Goal: Task Accomplishment & Management: Use online tool/utility

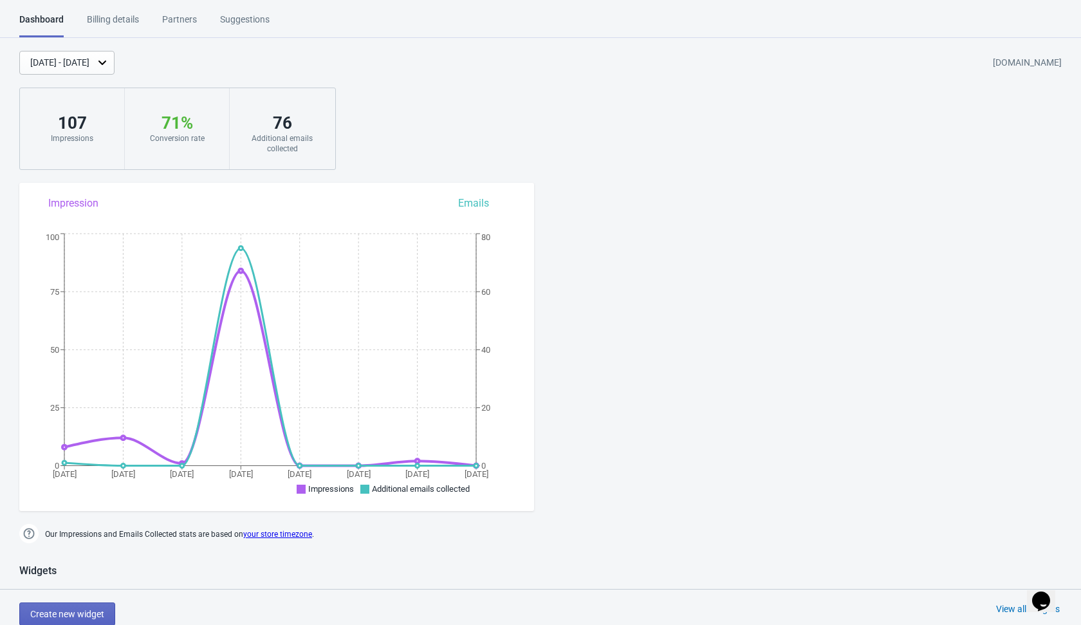
scroll to position [23, 0]
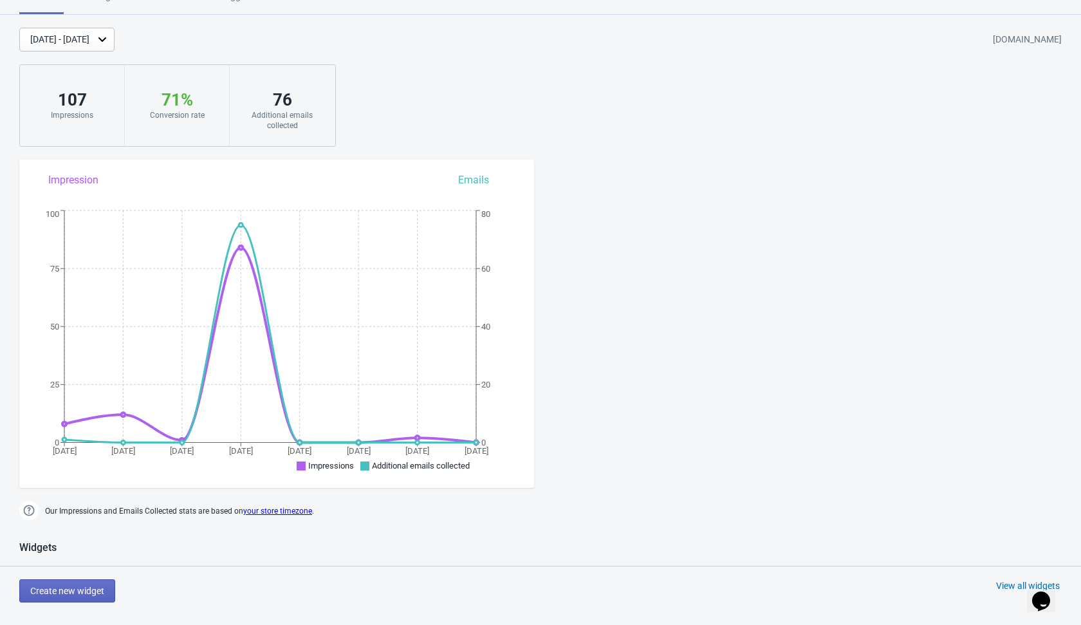
click at [205, 585] on div "Create new widget View all widgets" at bounding box center [550, 590] width 1062 height 23
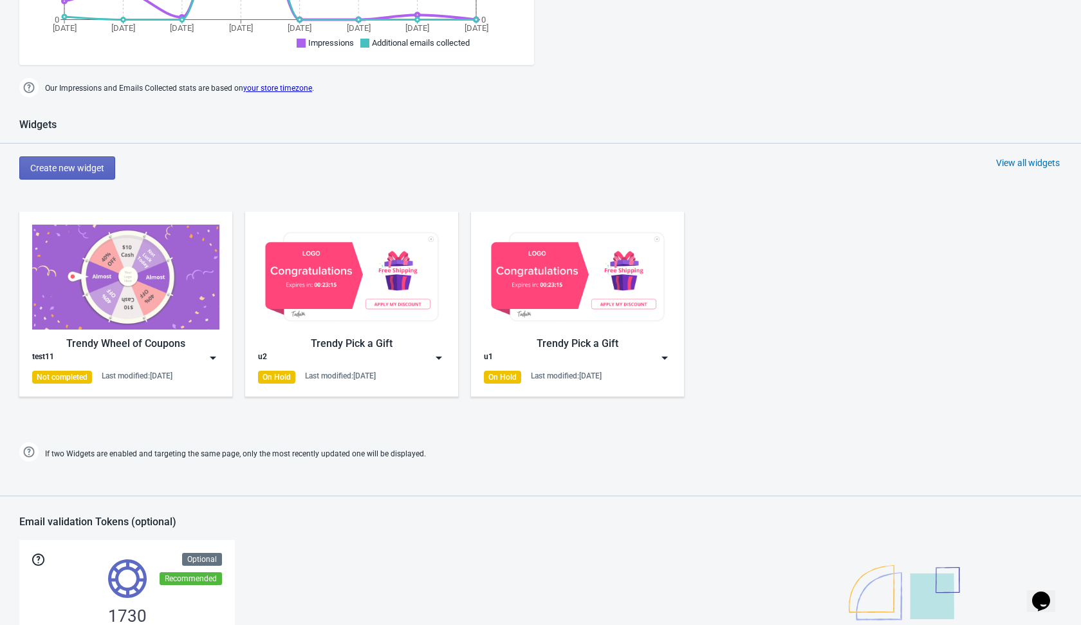
scroll to position [369, 0]
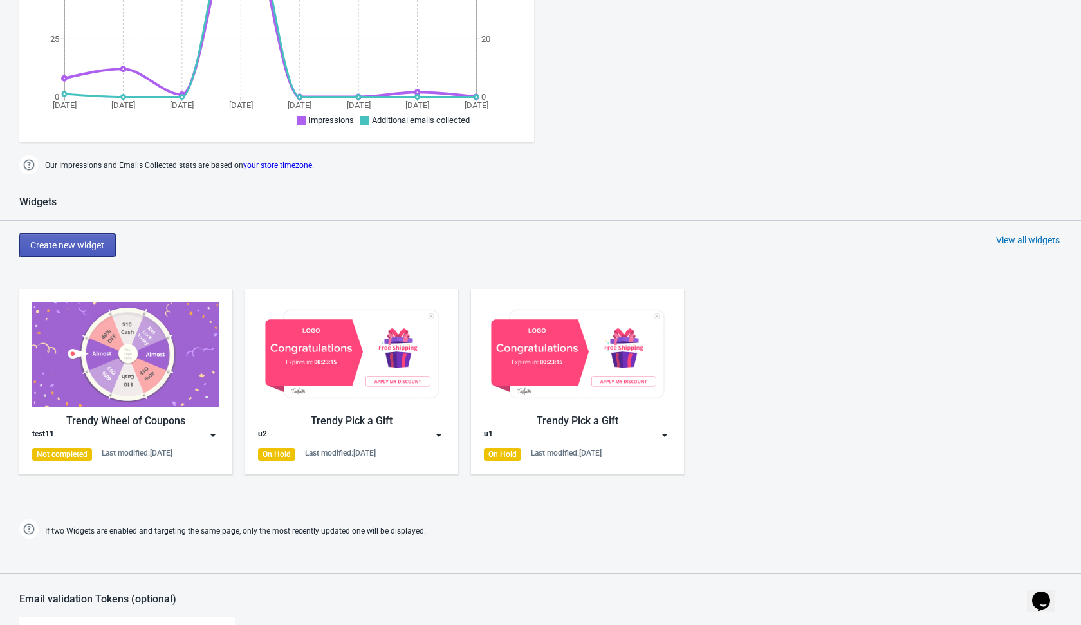
click at [91, 245] on span "Create new widget" at bounding box center [67, 245] width 74 height 10
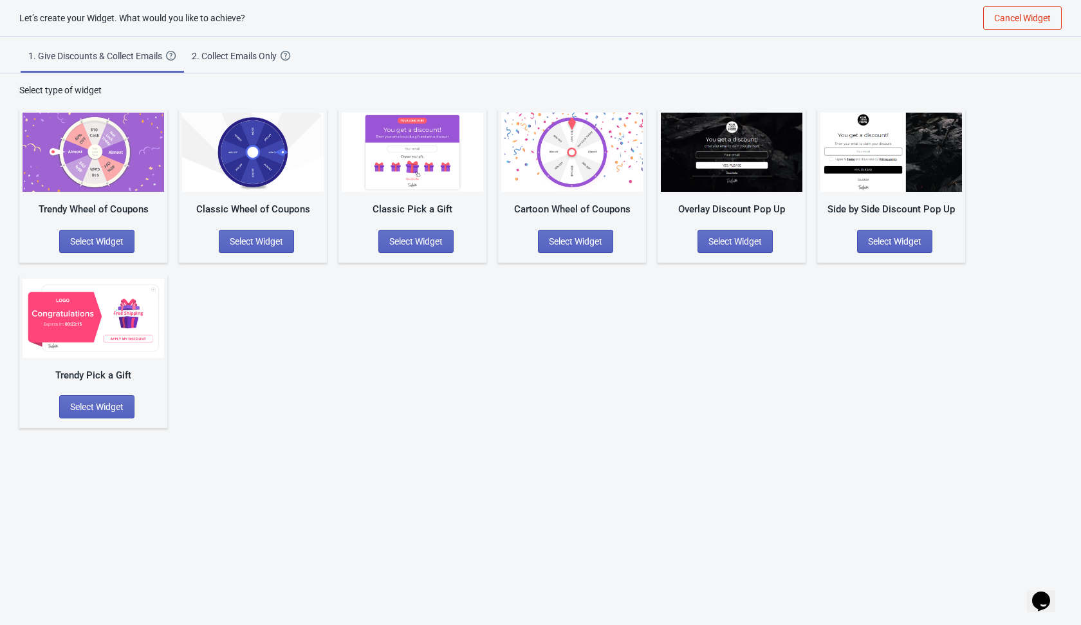
scroll to position [13, 0]
click at [349, 364] on div "Trendy Wheel of Coupons Select Widget Classic Wheel of Coupons Select Widget Cl…" at bounding box center [540, 262] width 1042 height 331
click at [118, 405] on span "Select Widget" at bounding box center [96, 406] width 53 height 10
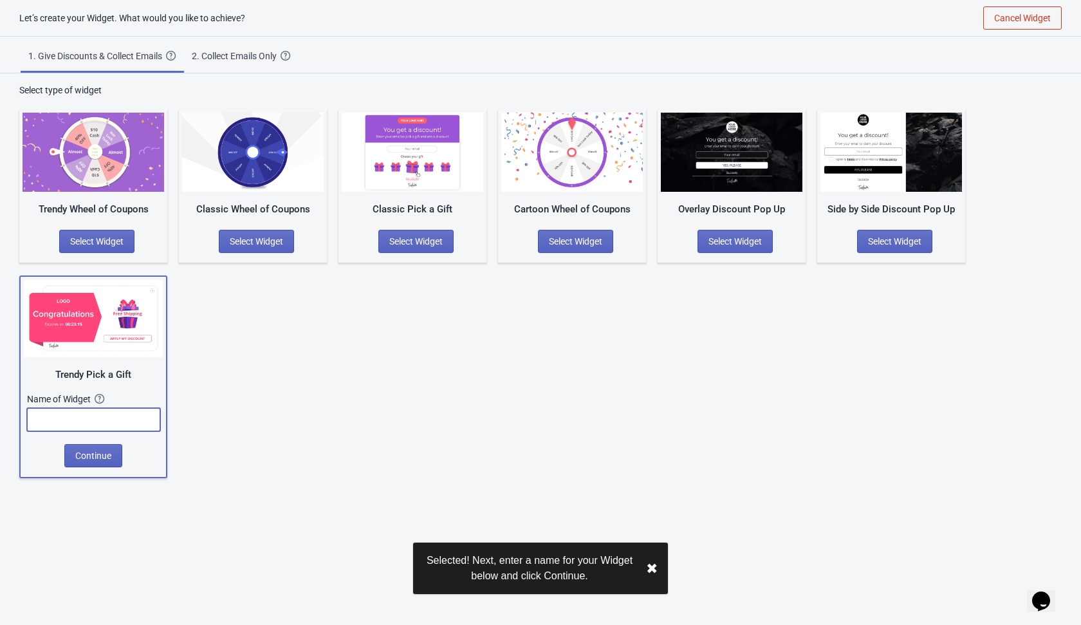
click at [122, 424] on input "text" at bounding box center [93, 419] width 133 height 23
type input "r"
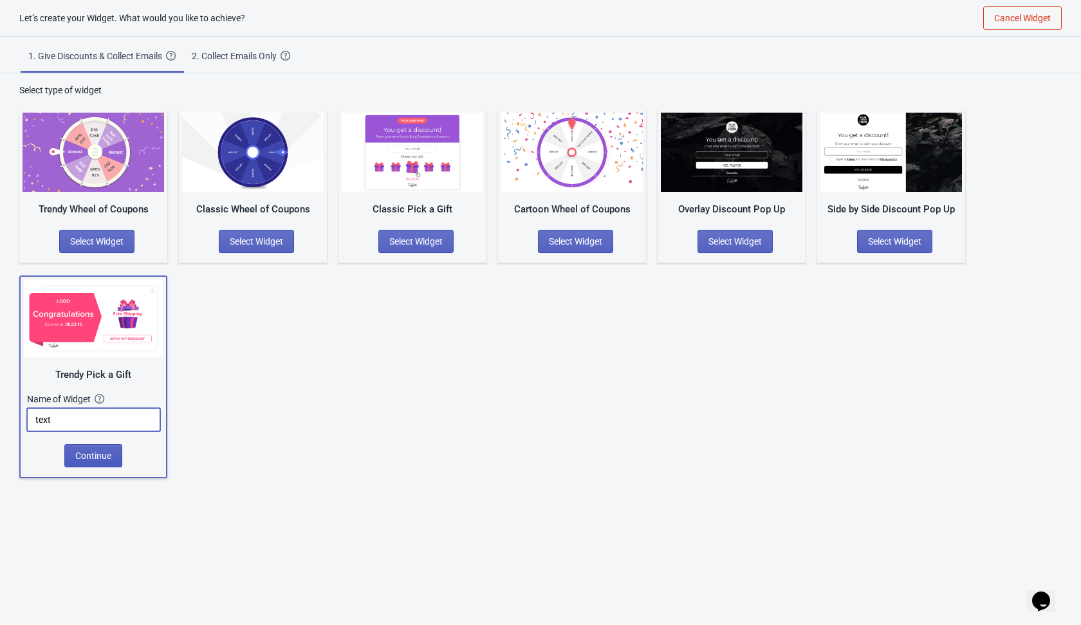
type input "text"
click at [87, 456] on span "Continue" at bounding box center [93, 455] width 36 height 10
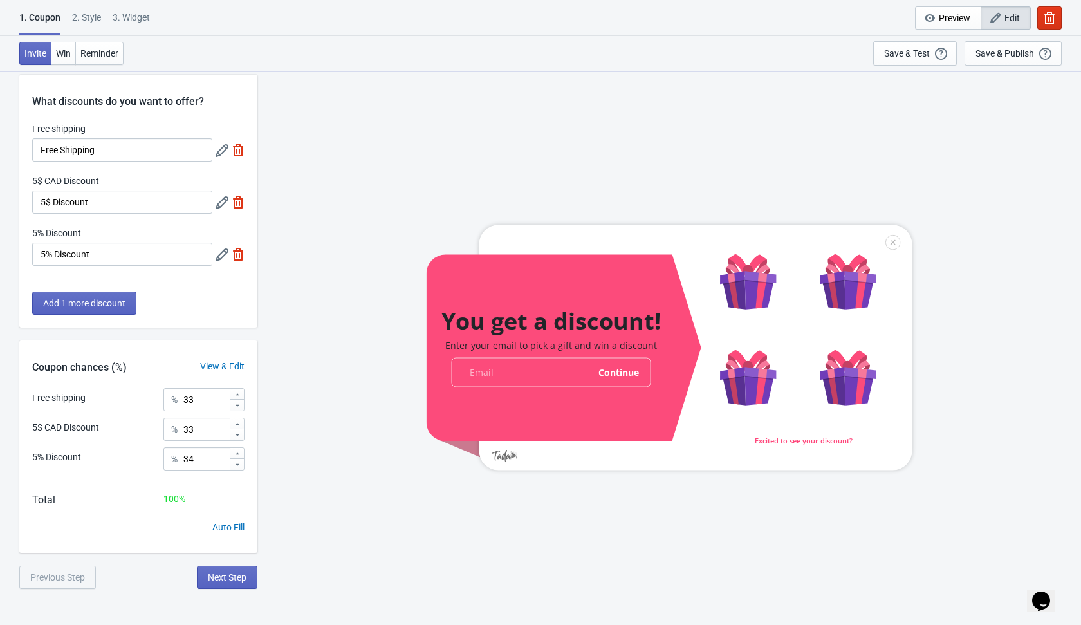
scroll to position [19, 0]
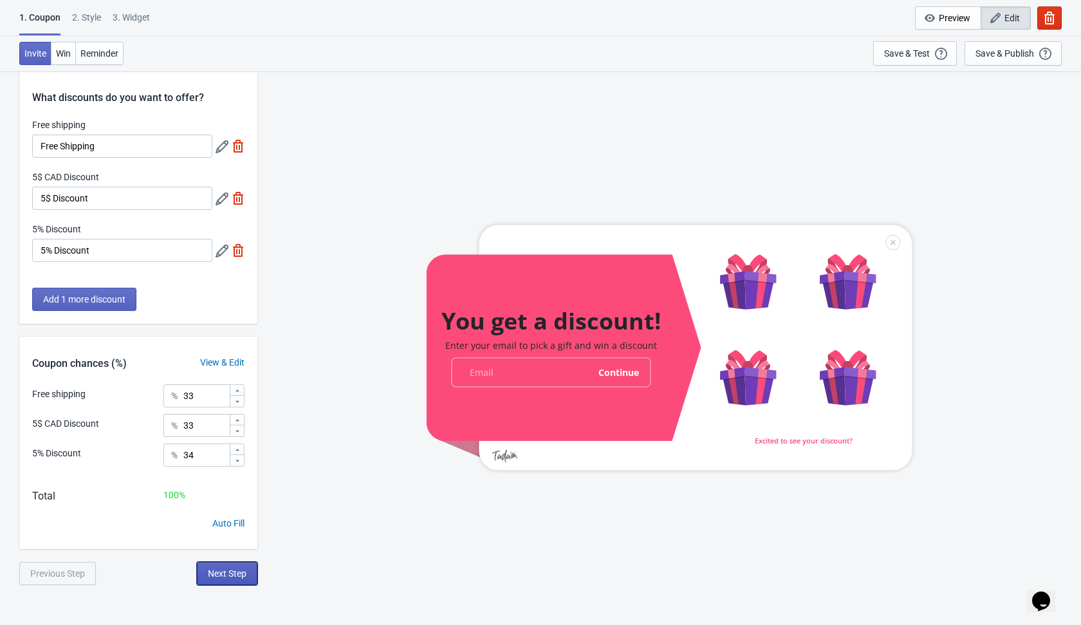
click at [236, 576] on span "Next Step" at bounding box center [227, 573] width 39 height 10
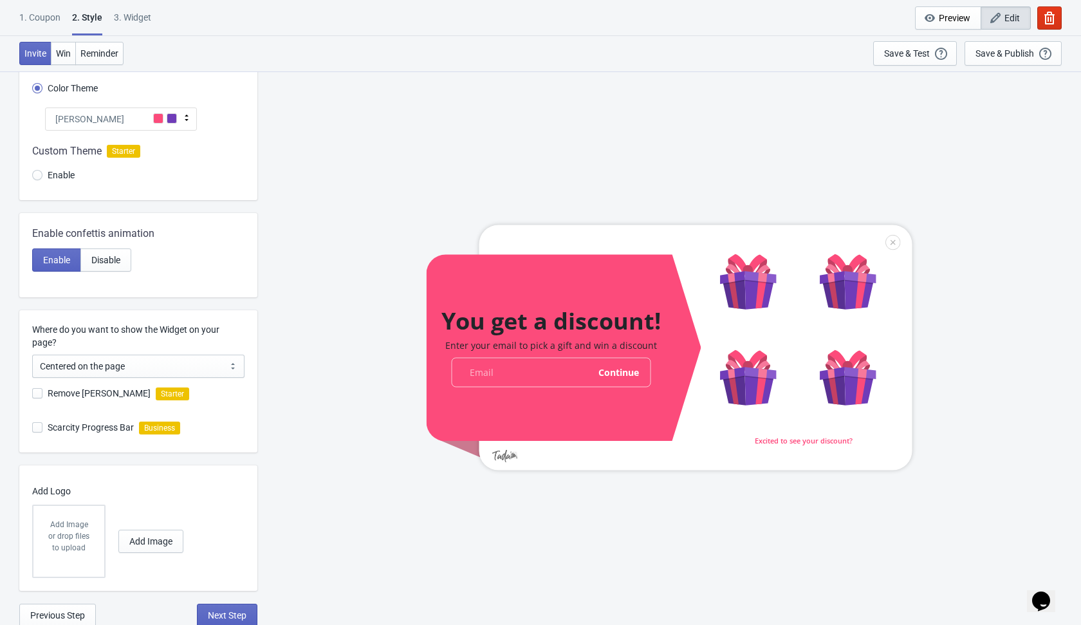
scroll to position [111, 0]
click at [221, 599] on span "Next Step" at bounding box center [227, 613] width 39 height 10
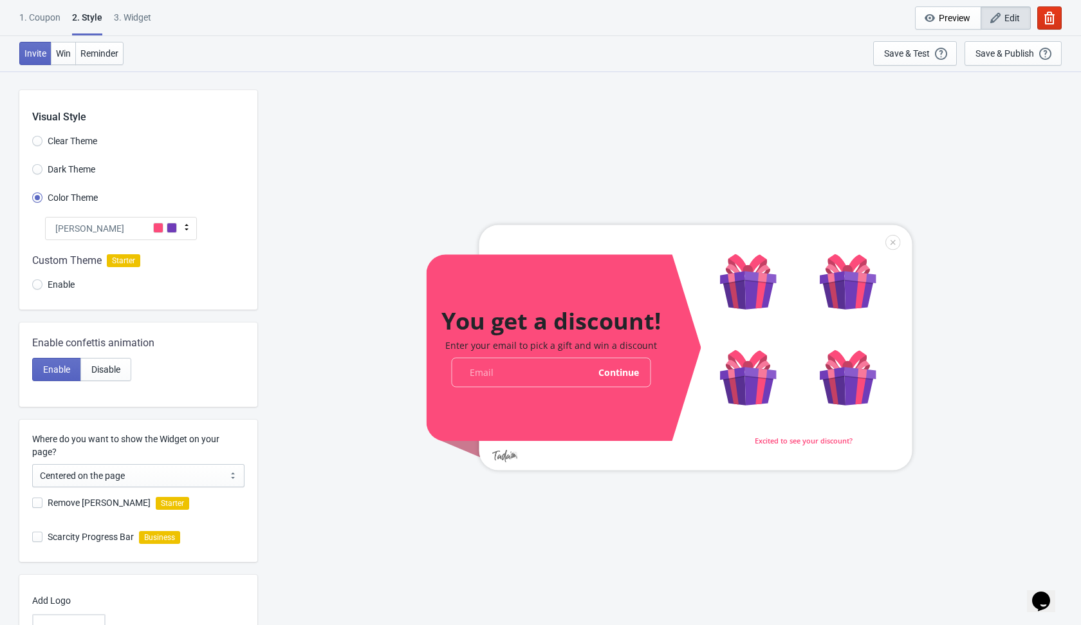
select select "once"
select select "1"
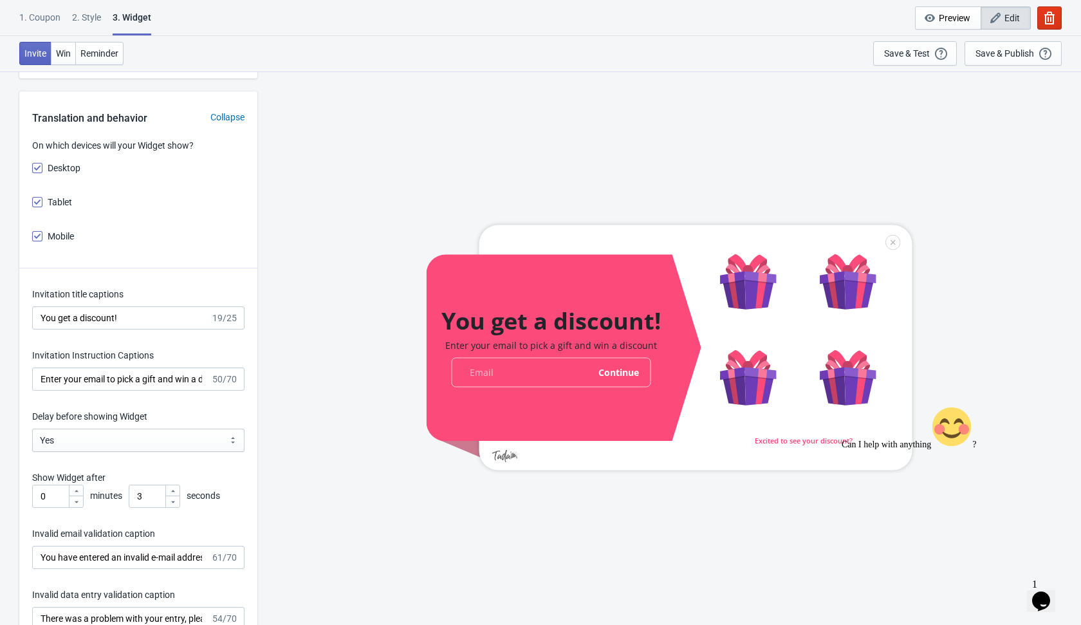
scroll to position [1585, 0]
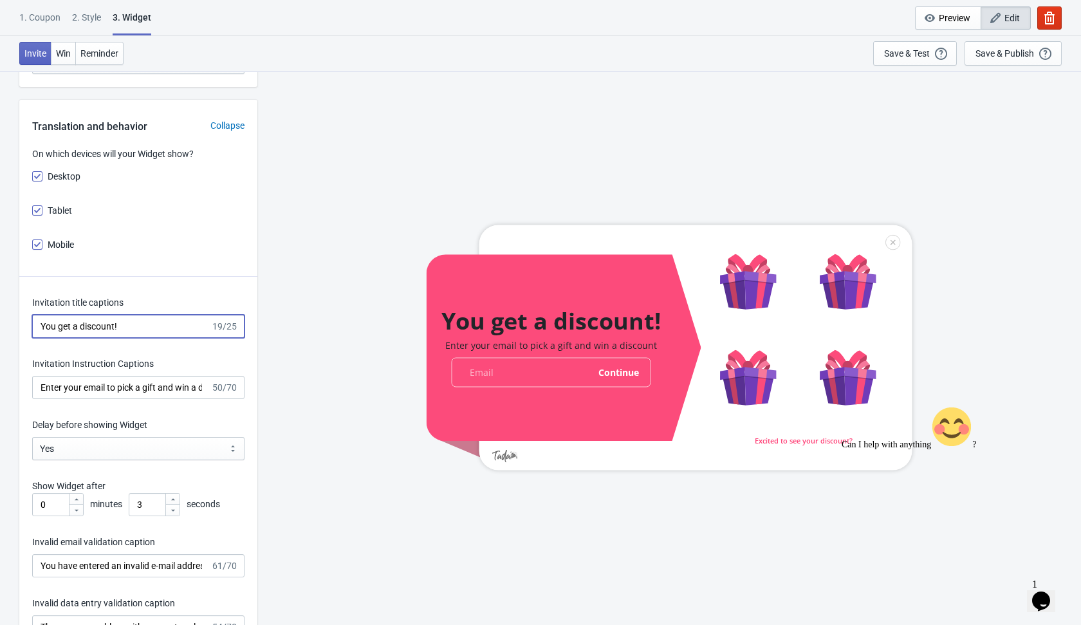
click at [37, 322] on input "You get a discount!" at bounding box center [121, 326] width 178 height 23
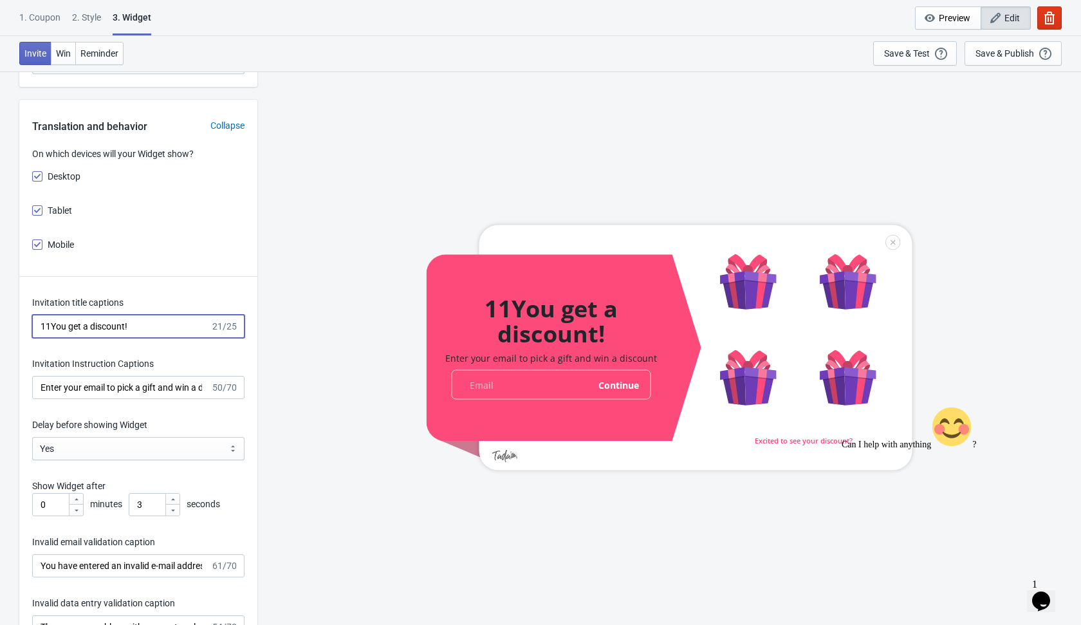
type input "11You get a discount!"
click at [41, 385] on input "Enter your email to pick a gift and win a discount" at bounding box center [121, 387] width 178 height 23
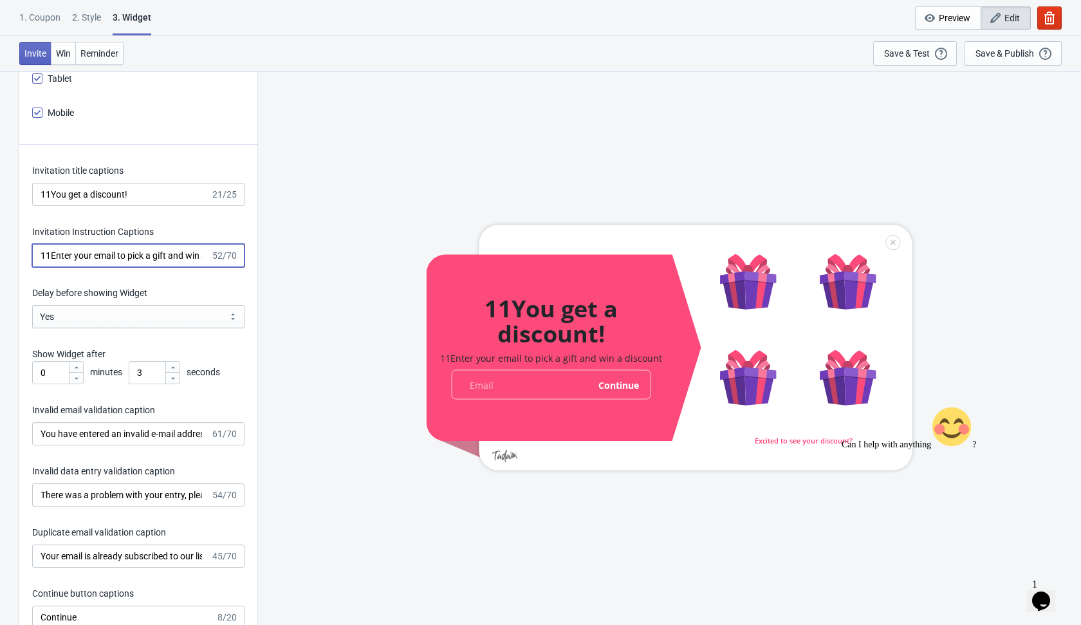
scroll to position [1729, 0]
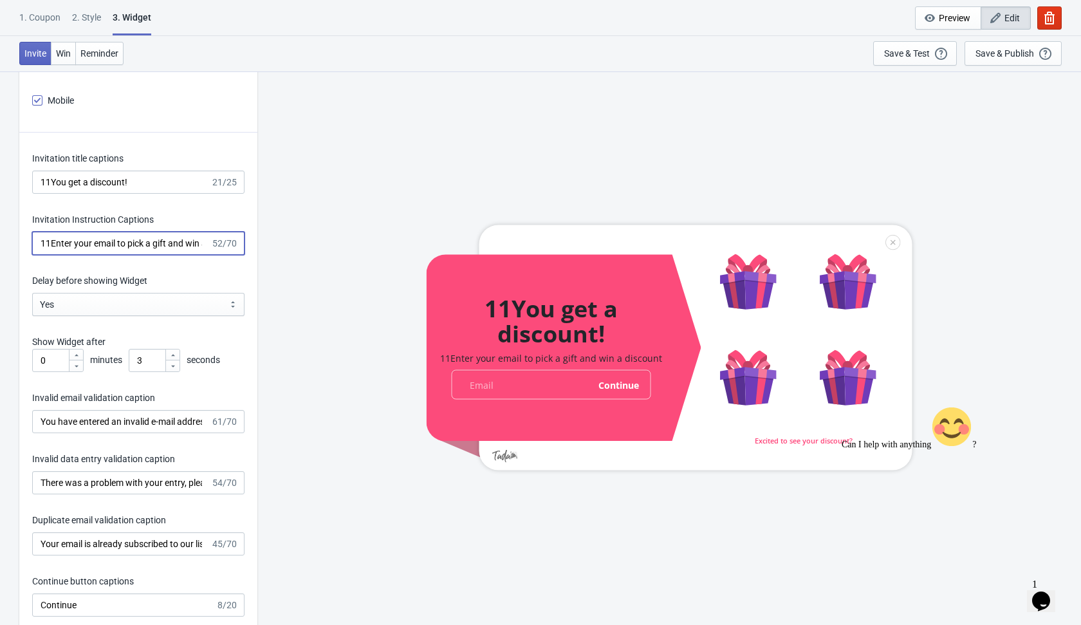
type input "11Enter your email to pick a gift and win a discount"
click at [36, 424] on input "You have entered an invalid e-mail address. Please try again." at bounding box center [121, 421] width 178 height 23
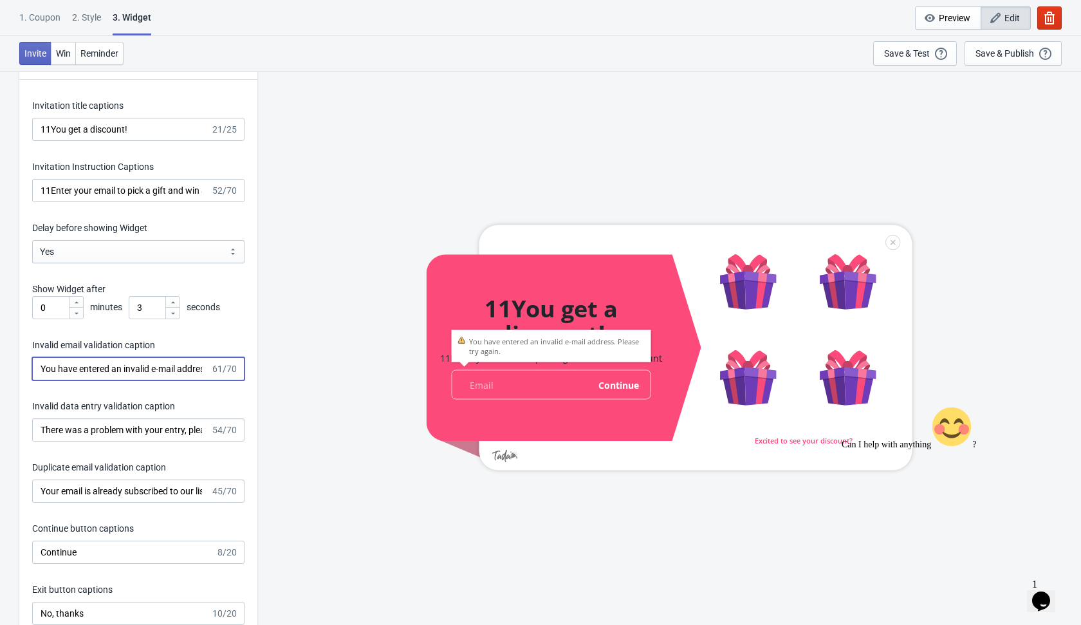
scroll to position [1783, 0]
type input "11You have entered an invalid e-mail address. Please try again."
click at [39, 423] on input "There was a problem with your entry, please try again." at bounding box center [121, 428] width 178 height 23
type input "11There was a problem with your entry, please try again."
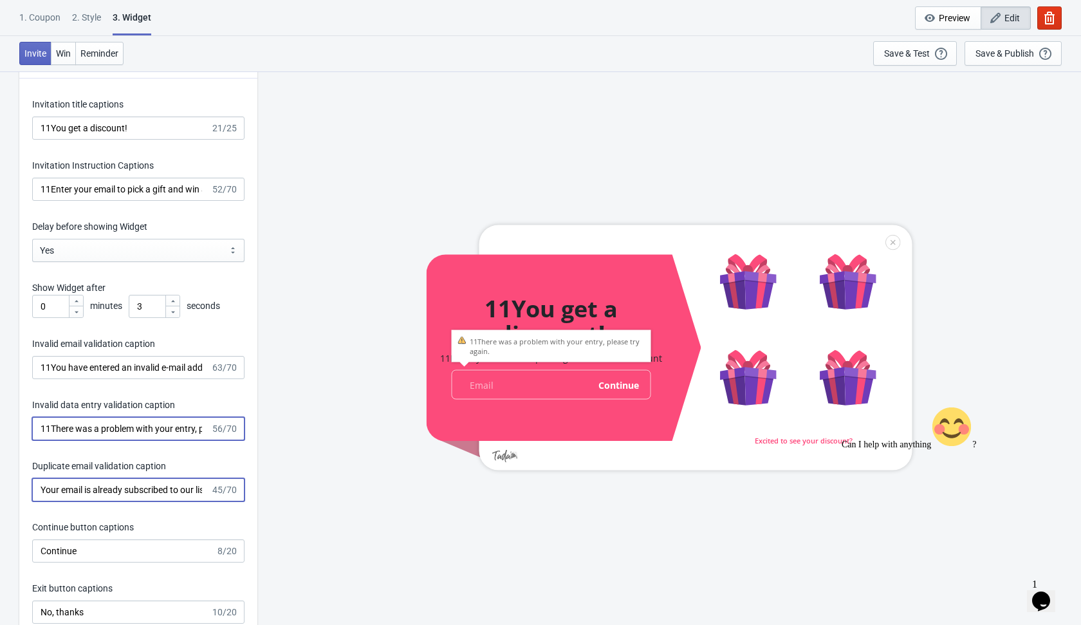
click at [41, 485] on input "Your email is already subscribed to our list." at bounding box center [121, 489] width 178 height 23
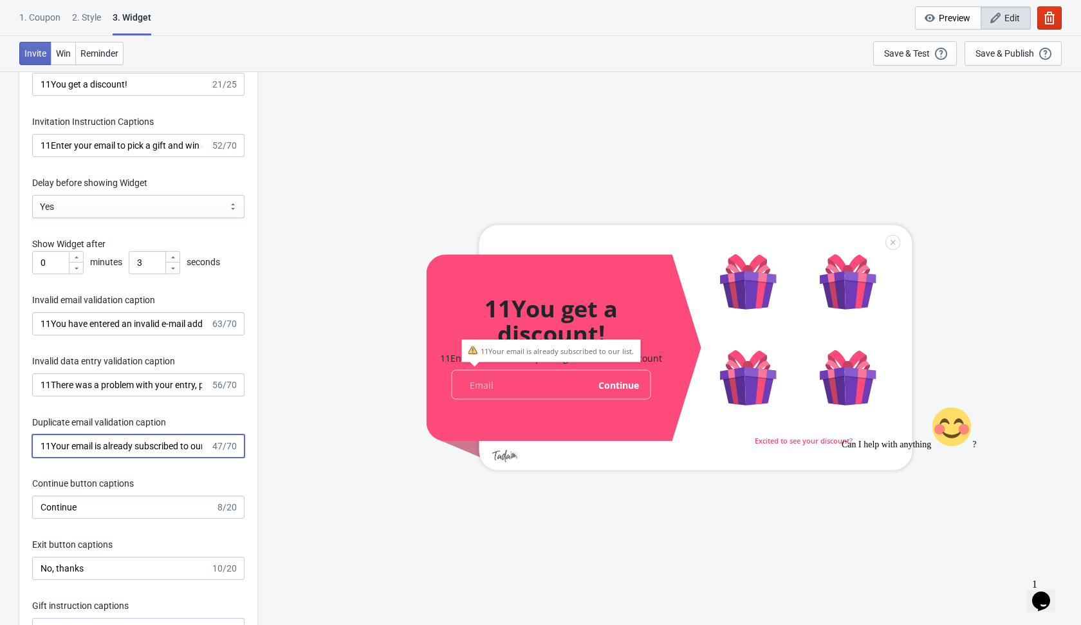
scroll to position [1831, 0]
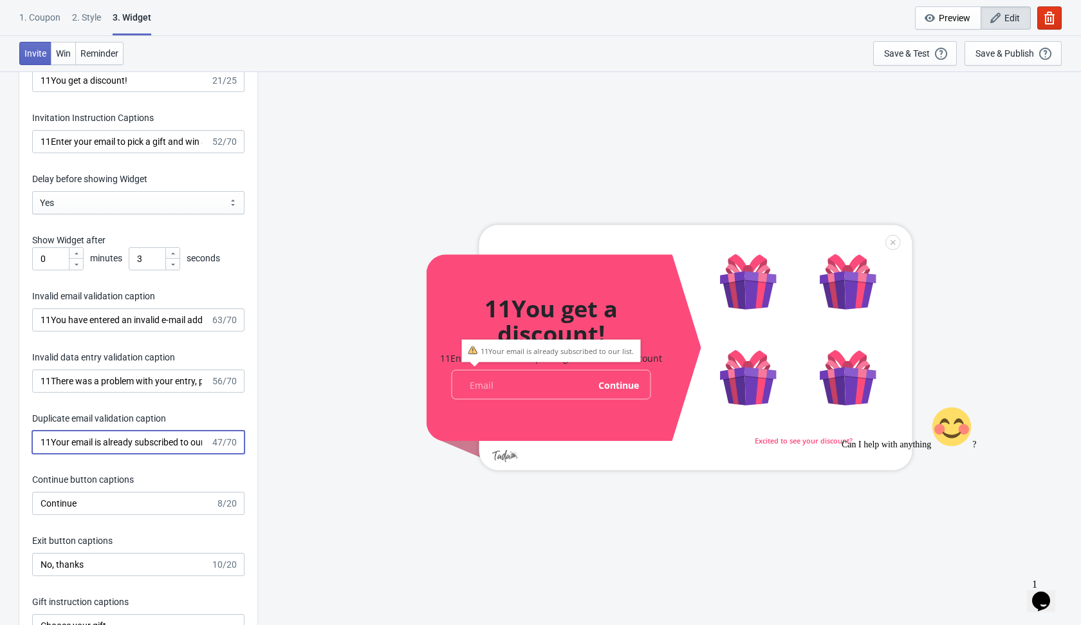
type input "11Your email is already subscribed to our list."
click at [41, 501] on input "Continue" at bounding box center [123, 503] width 183 height 23
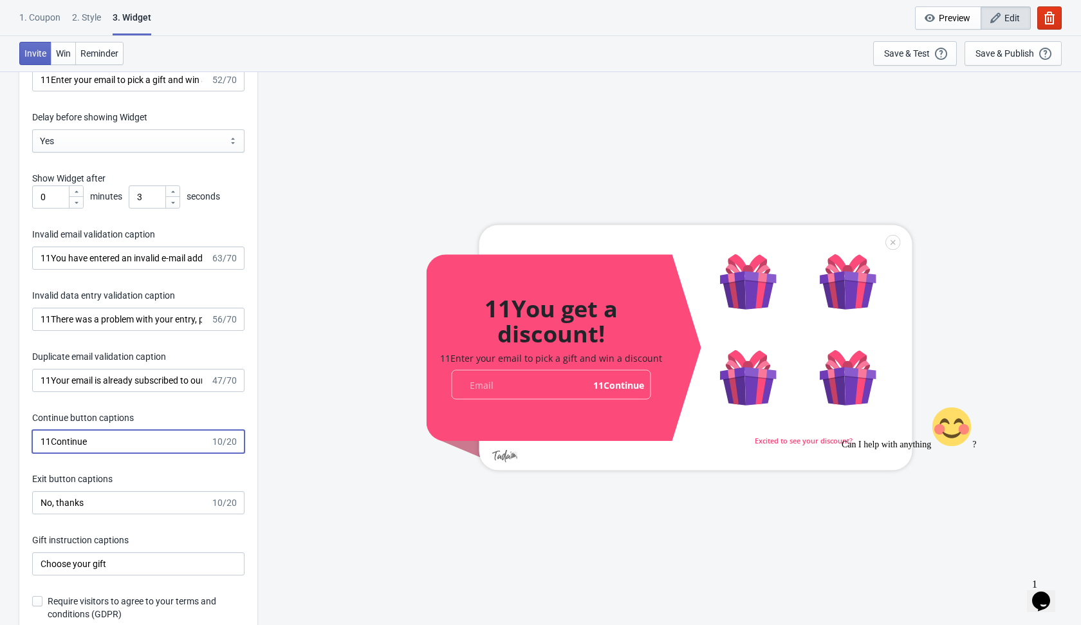
scroll to position [1897, 0]
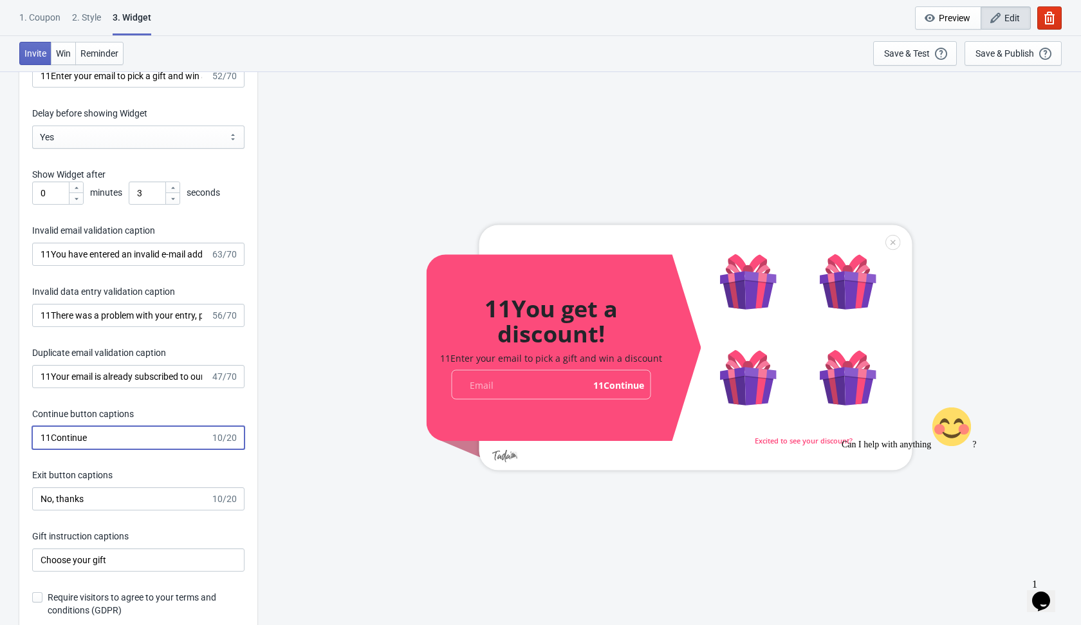
type input "11Continue"
click at [37, 497] on input "No, thanks" at bounding box center [121, 498] width 178 height 23
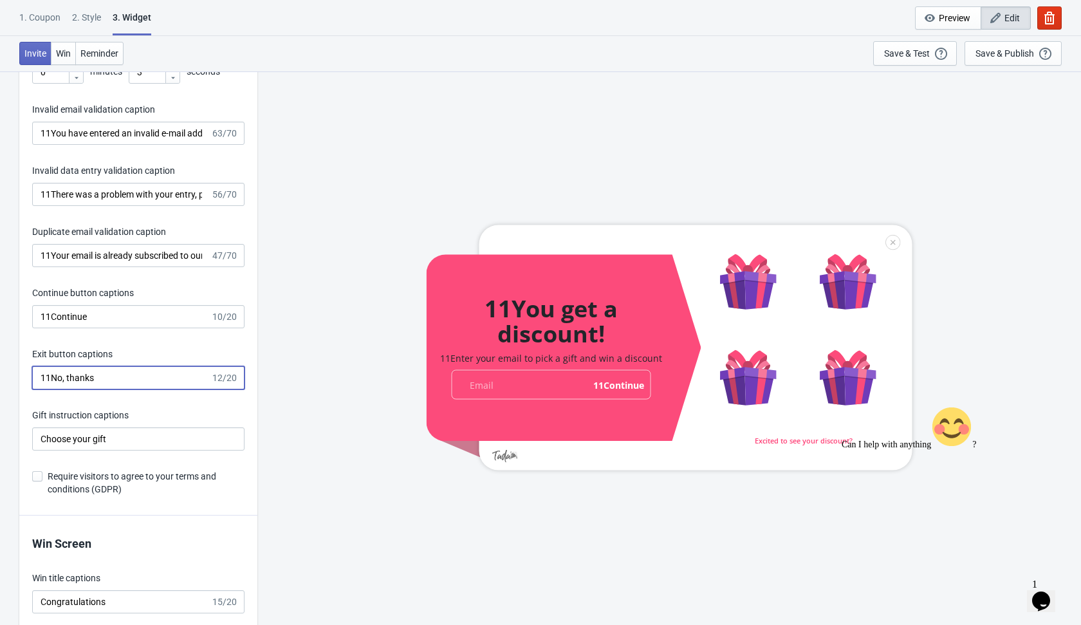
scroll to position [2031, 0]
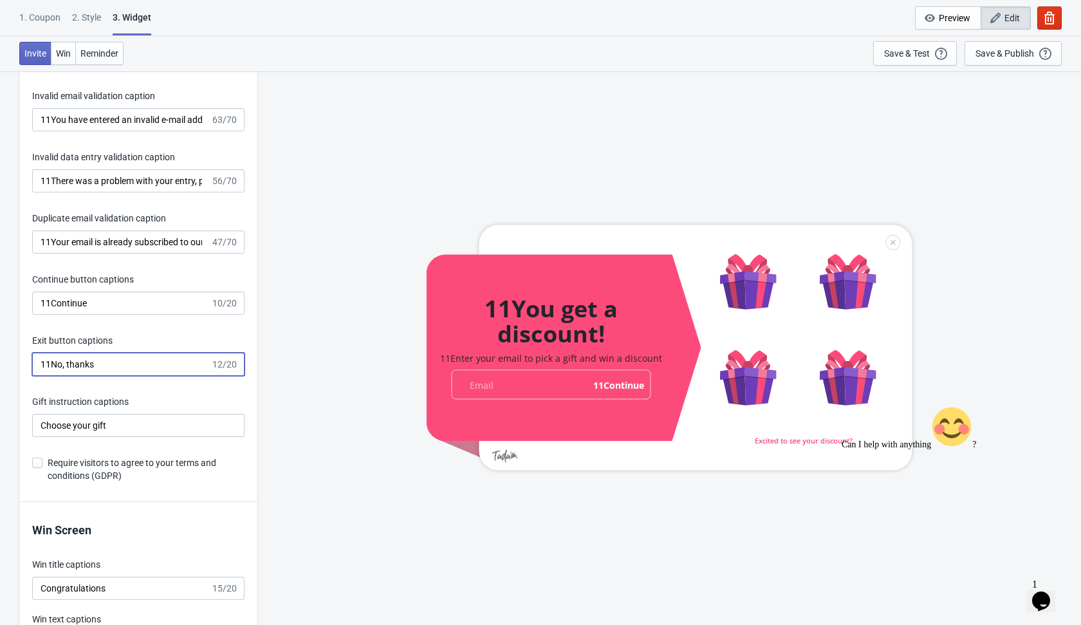
type input "11No, thanks"
click at [39, 425] on input "Choose your gift" at bounding box center [138, 425] width 212 height 23
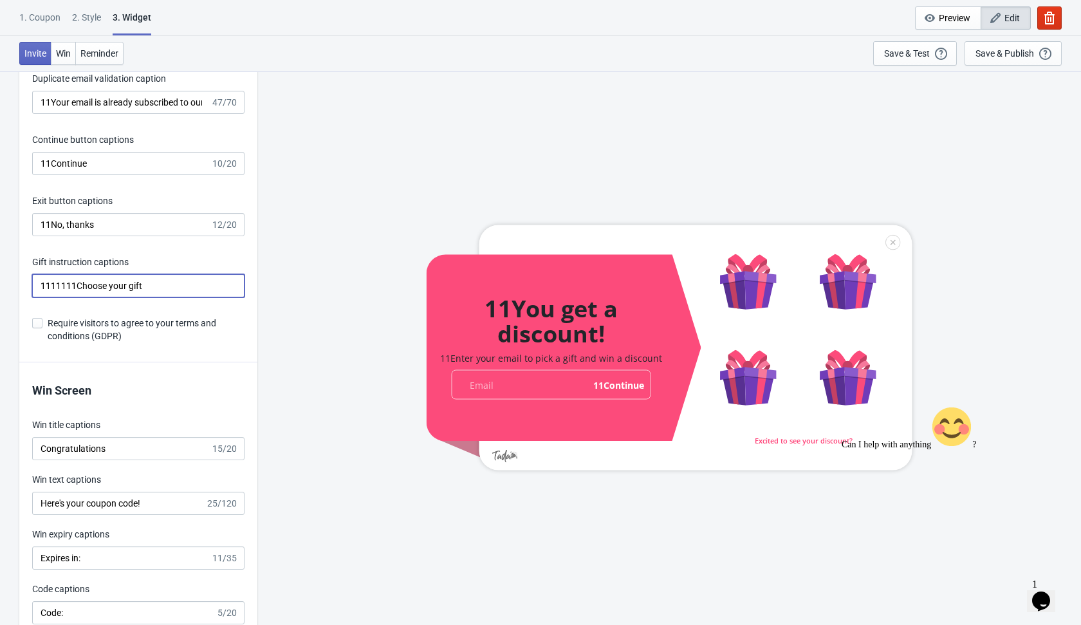
scroll to position [2175, 0]
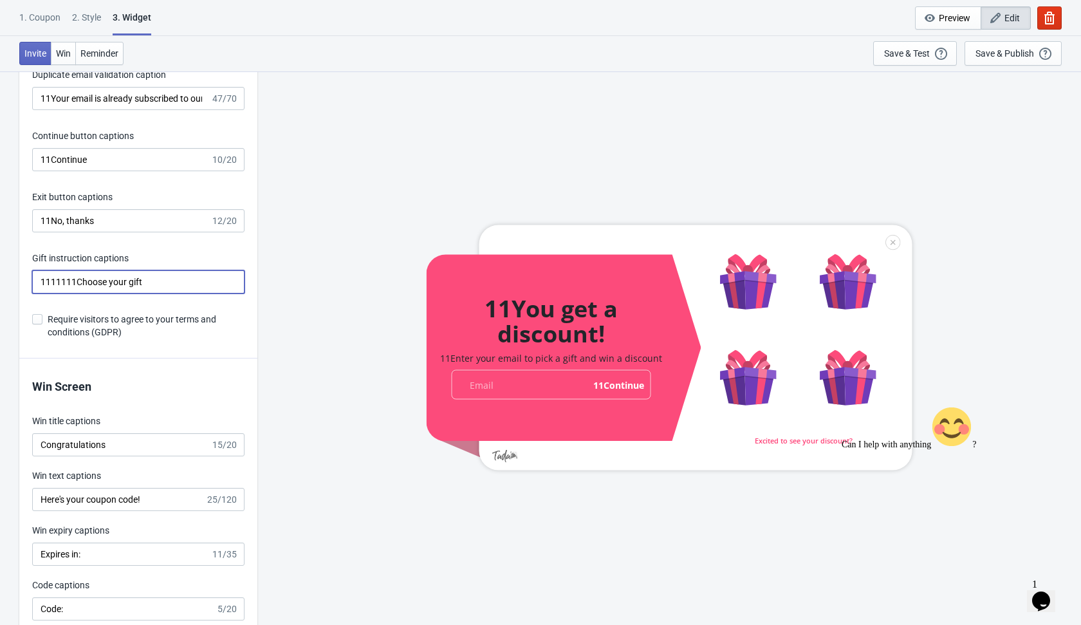
type input "1111111Choose your gift"
click at [38, 315] on span at bounding box center [37, 319] width 10 height 10
click at [33, 315] on input "Require visitors to agree to your terms and conditions (GDPR)" at bounding box center [32, 325] width 1 height 23
checkbox input "true"
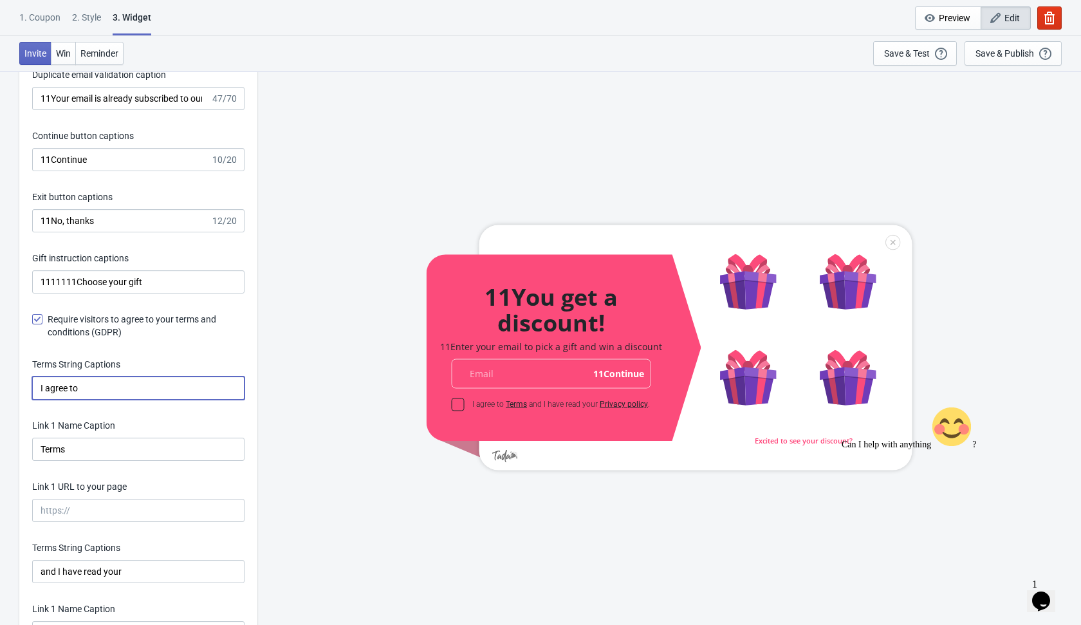
click at [37, 387] on input "I agree to" at bounding box center [138, 387] width 212 height 23
type input "11I agree to"
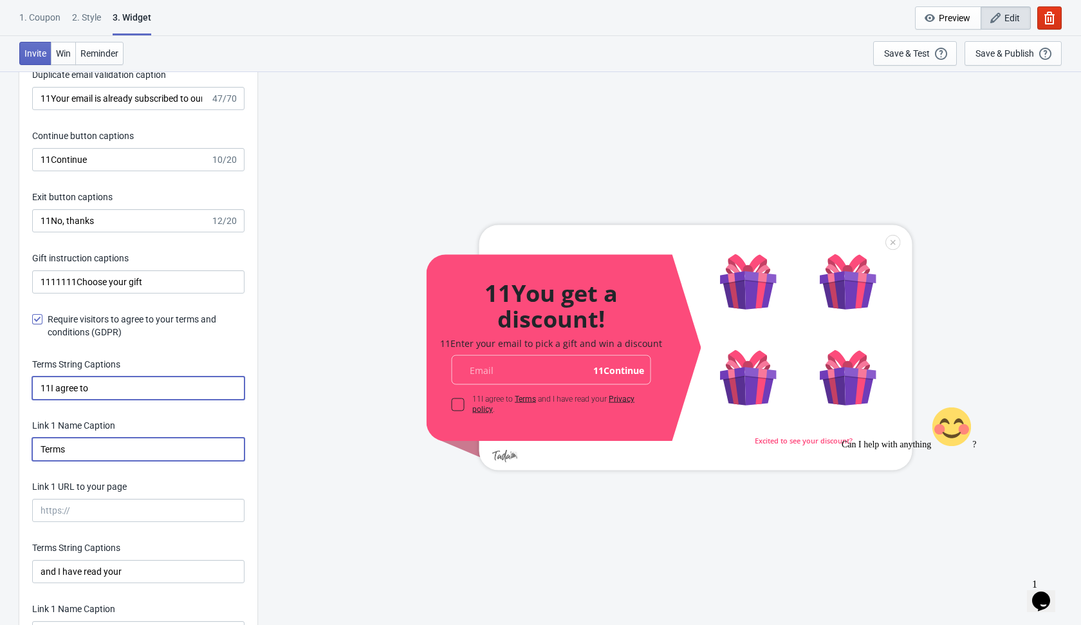
click at [41, 447] on input "Terms" at bounding box center [138, 448] width 212 height 23
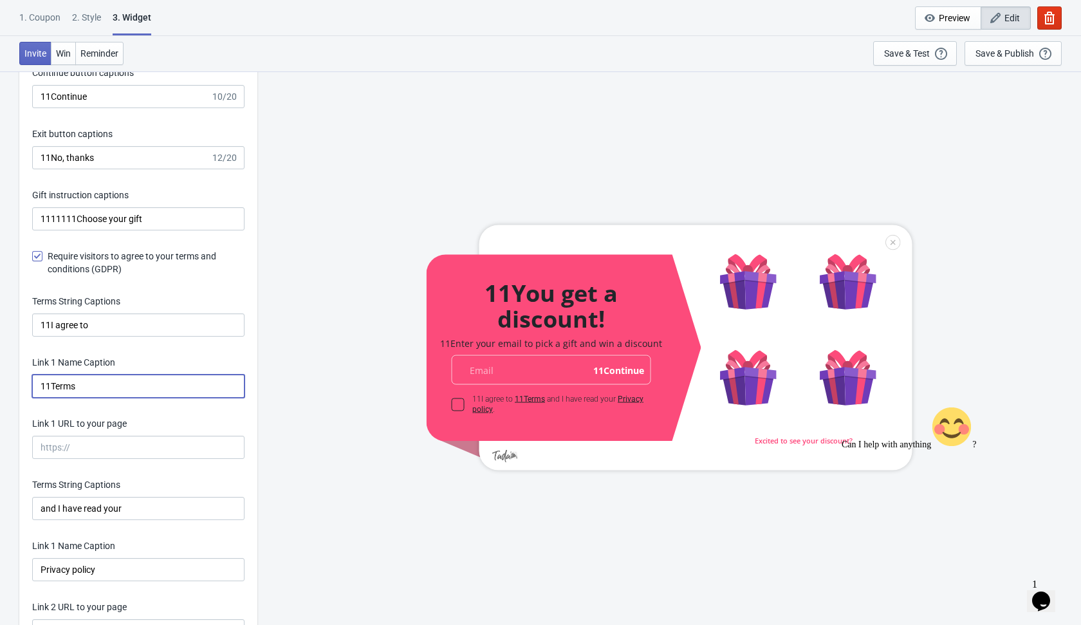
scroll to position [2249, 0]
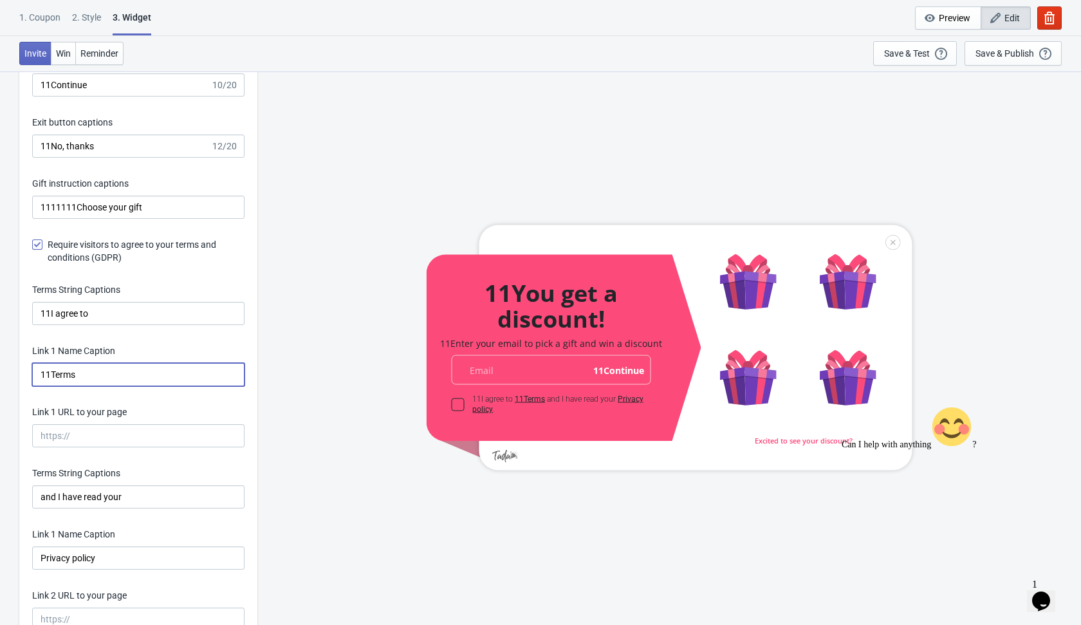
type input "11Terms"
click at [41, 501] on input "and I have read your" at bounding box center [138, 496] width 212 height 23
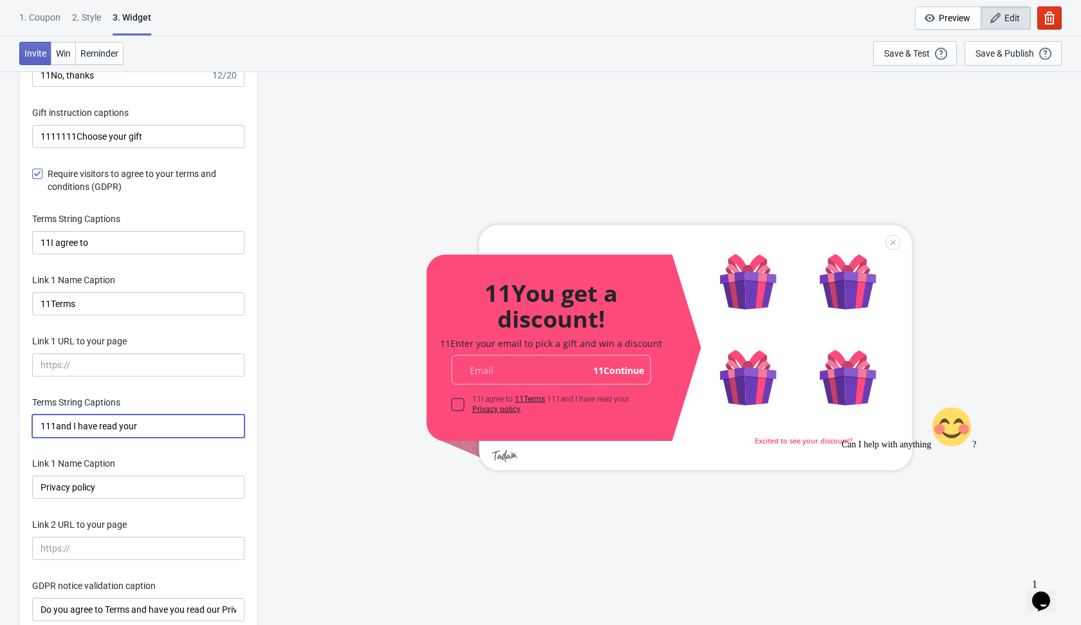
scroll to position [2325, 0]
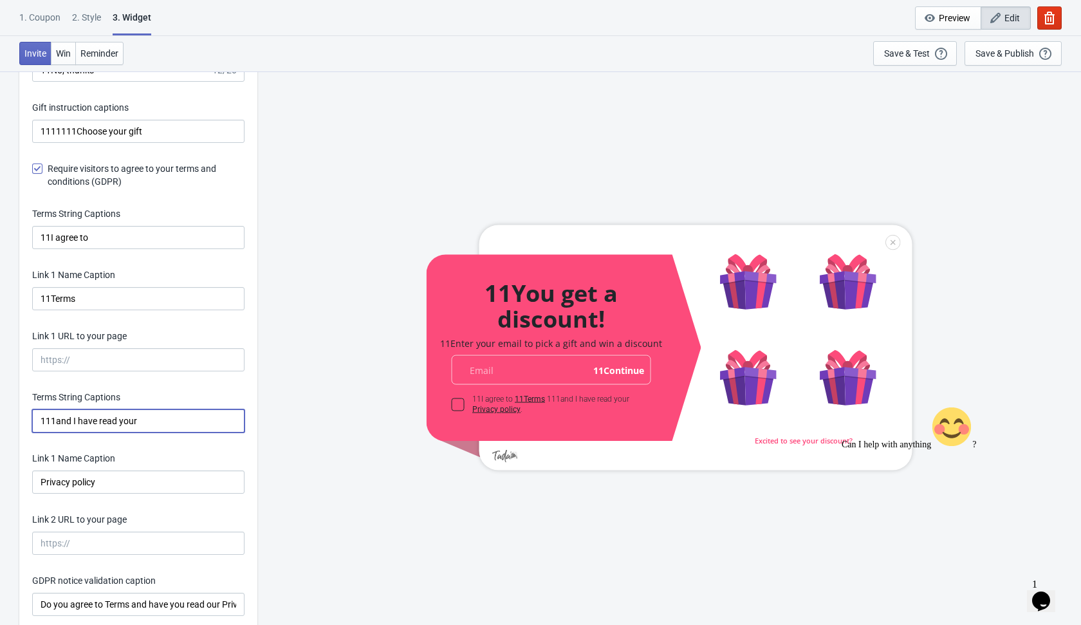
type input "111and I have read your"
click at [37, 479] on input "Privacy policy" at bounding box center [138, 481] width 212 height 23
type input "111Privacy policy"
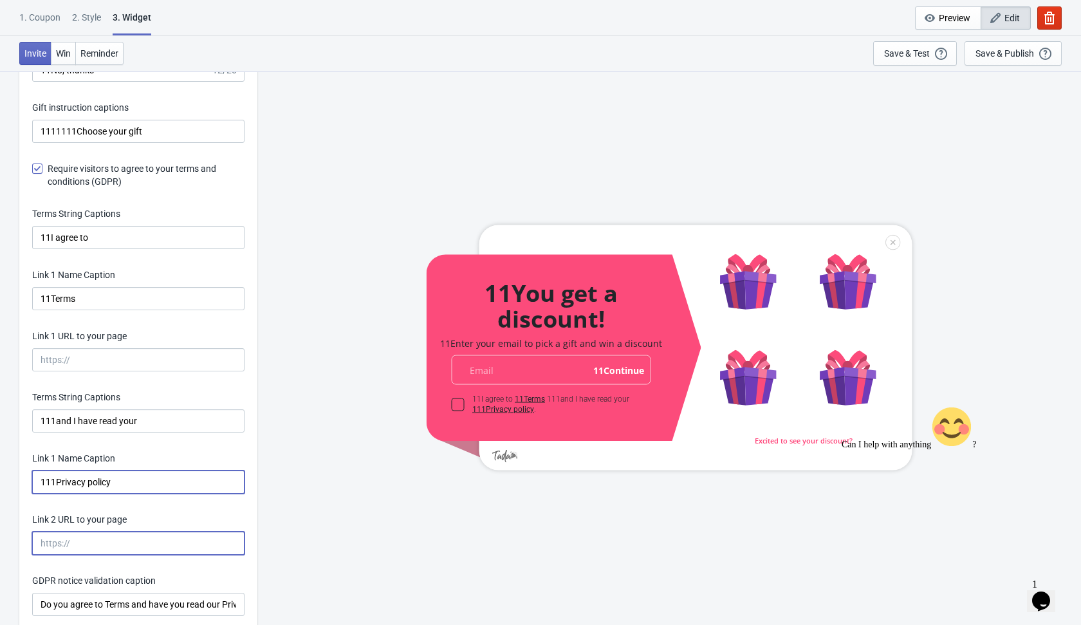
click at [39, 541] on input "Link 2 URL to your page" at bounding box center [138, 542] width 212 height 23
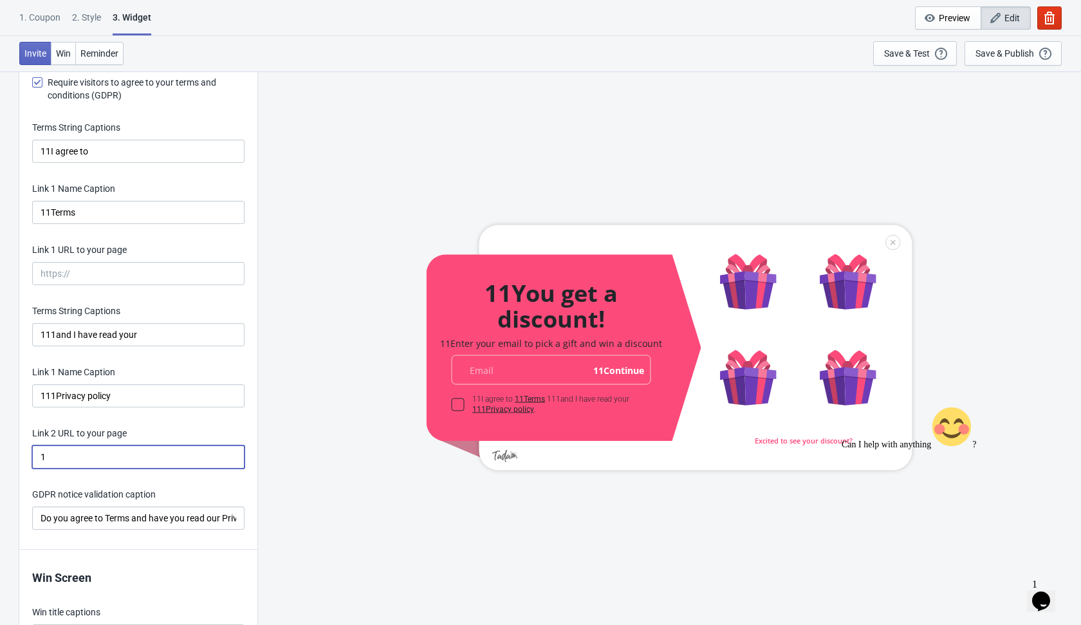
scroll to position [2413, 0]
type input "1"
click at [44, 517] on div "GDPR notice validation caption Do you agree to Terms and have you read our Priv…" at bounding box center [138, 507] width 212 height 42
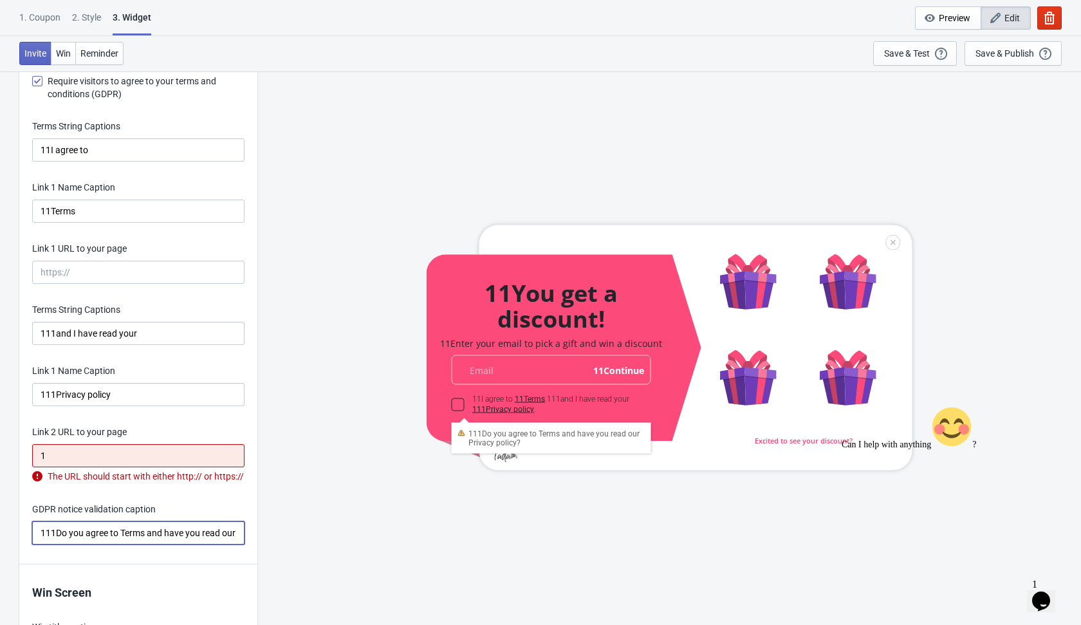
type input "111Do you agree to Terms and have you read our Privacy policy?"
click at [196, 508] on div "Invitation title captions 11You get a discount! 21/25 Invitation Instruction Ca…" at bounding box center [138, 6] width 238 height 1115
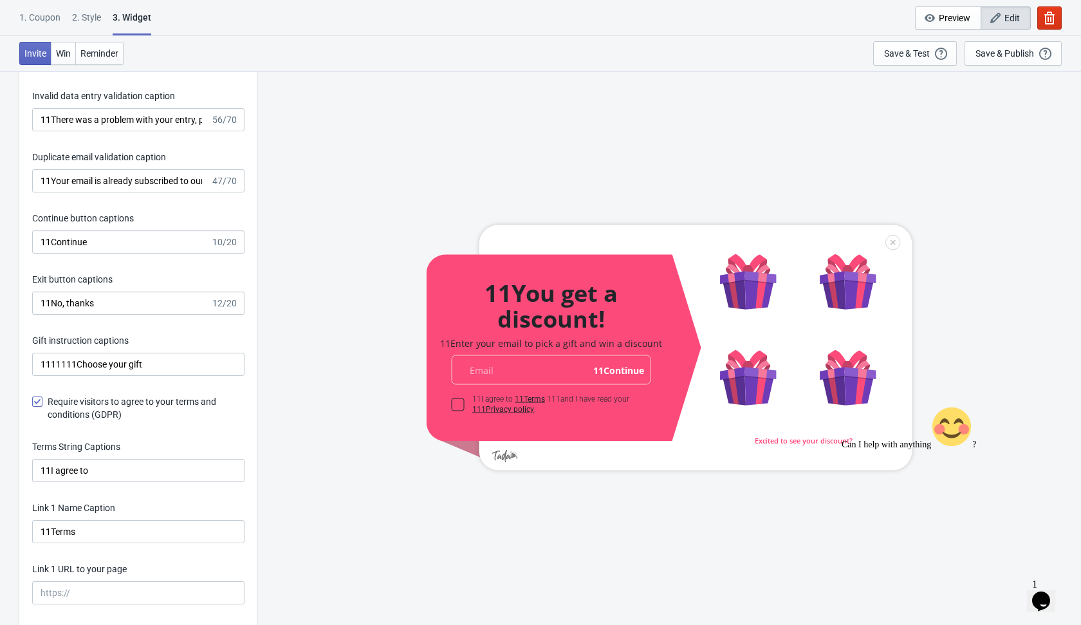
scroll to position [2098, 0]
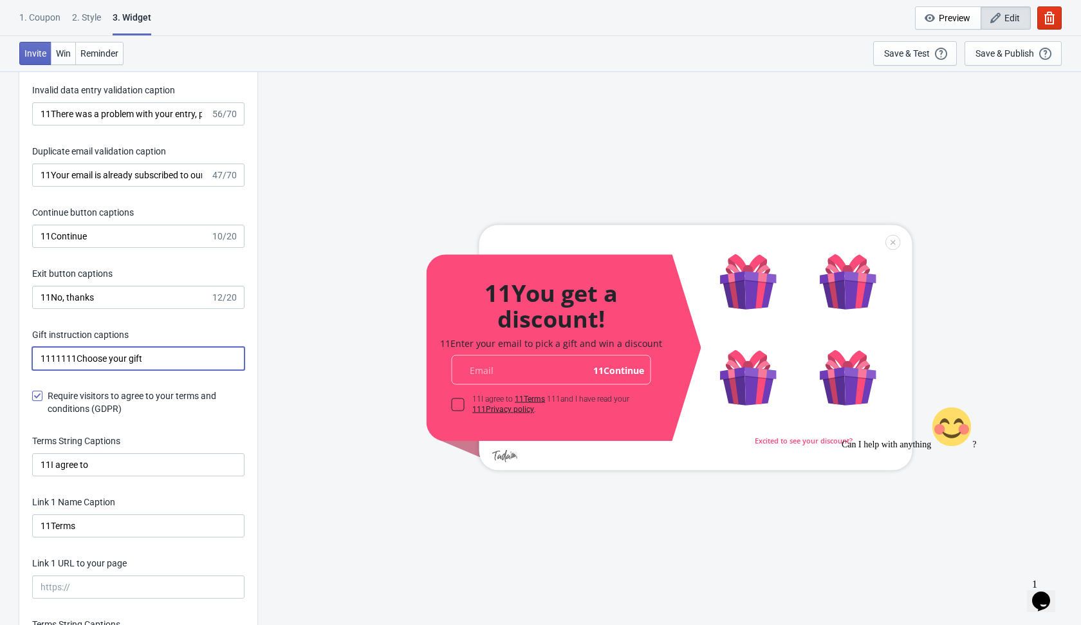
click at [156, 356] on input "1111111Choose your gift" at bounding box center [138, 358] width 212 height 23
type input "1111111Choose your gift111"
click at [912, 58] on div "Save & Test Open a Widget Preview of your site so that you can try it out. It w…" at bounding box center [915, 53] width 62 height 14
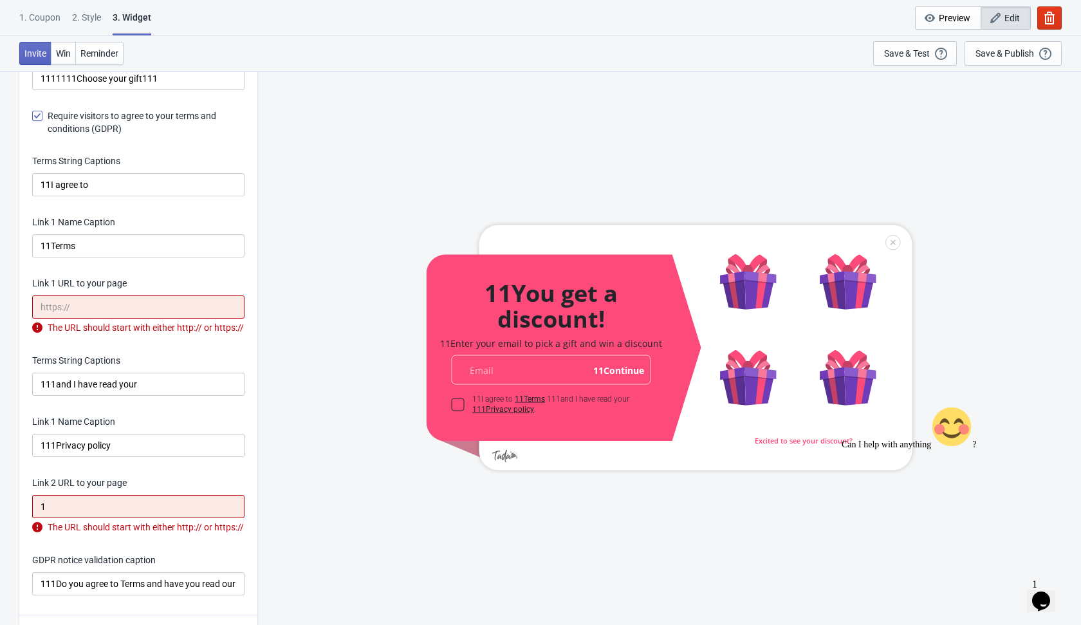
scroll to position [2364, 0]
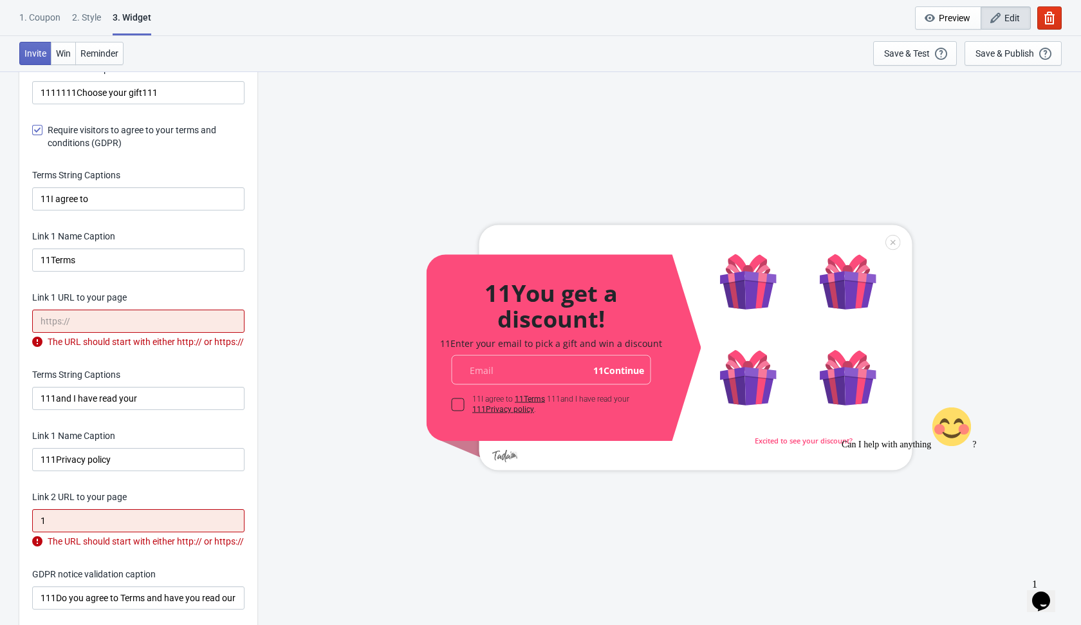
click at [40, 129] on span at bounding box center [37, 130] width 10 height 10
click at [33, 129] on input "Require visitors to agree to your terms and conditions (GDPR)" at bounding box center [32, 136] width 1 height 23
checkbox input "false"
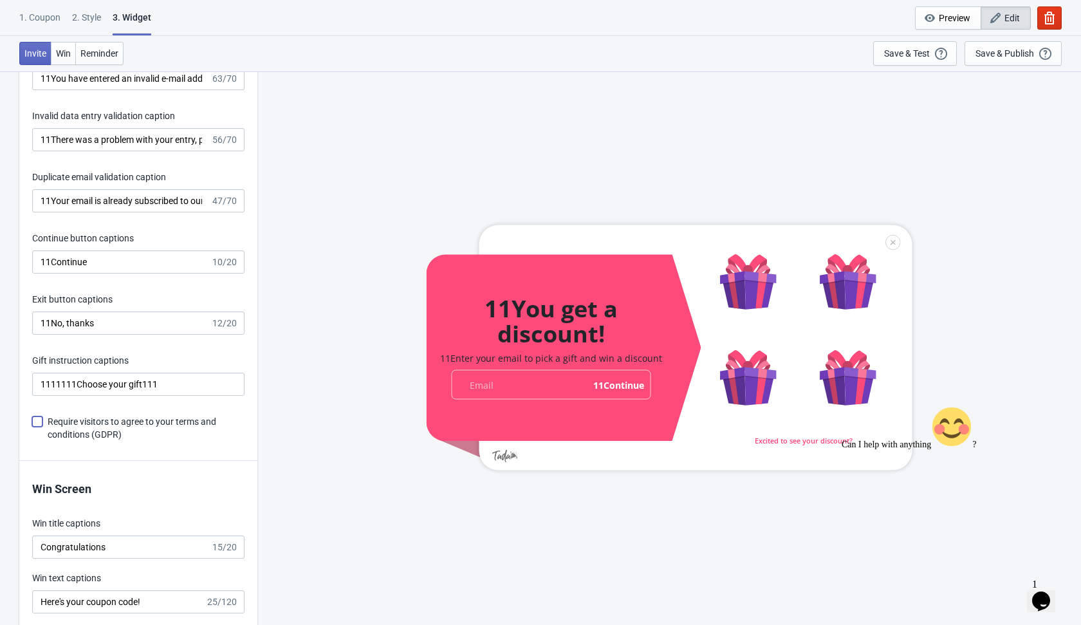
scroll to position [2063, 0]
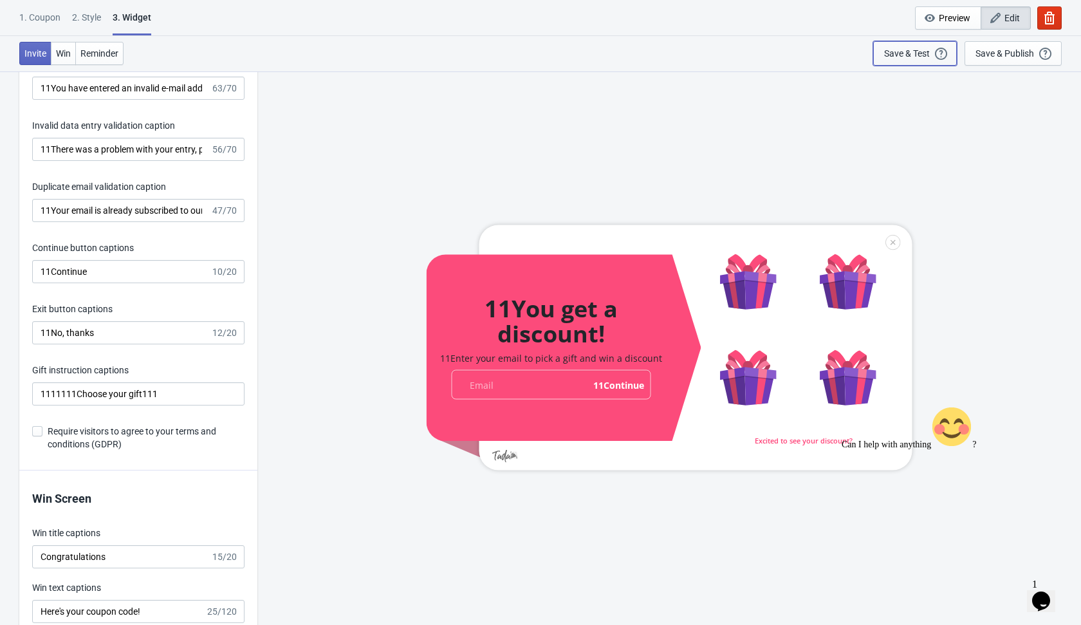
click at [906, 55] on div "Save & Test" at bounding box center [907, 53] width 46 height 10
